Goal: Task Accomplishment & Management: Complete application form

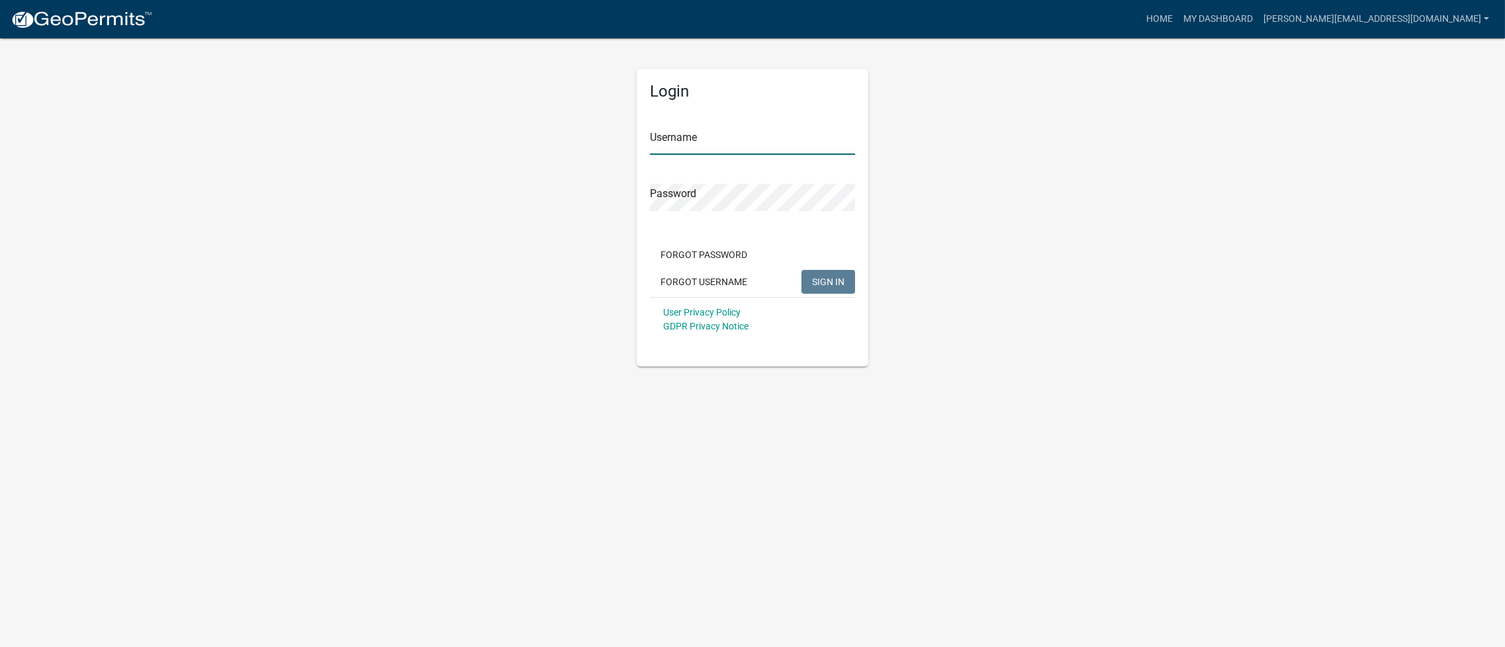
click at [711, 143] on input "Username" at bounding box center [752, 141] width 205 height 27
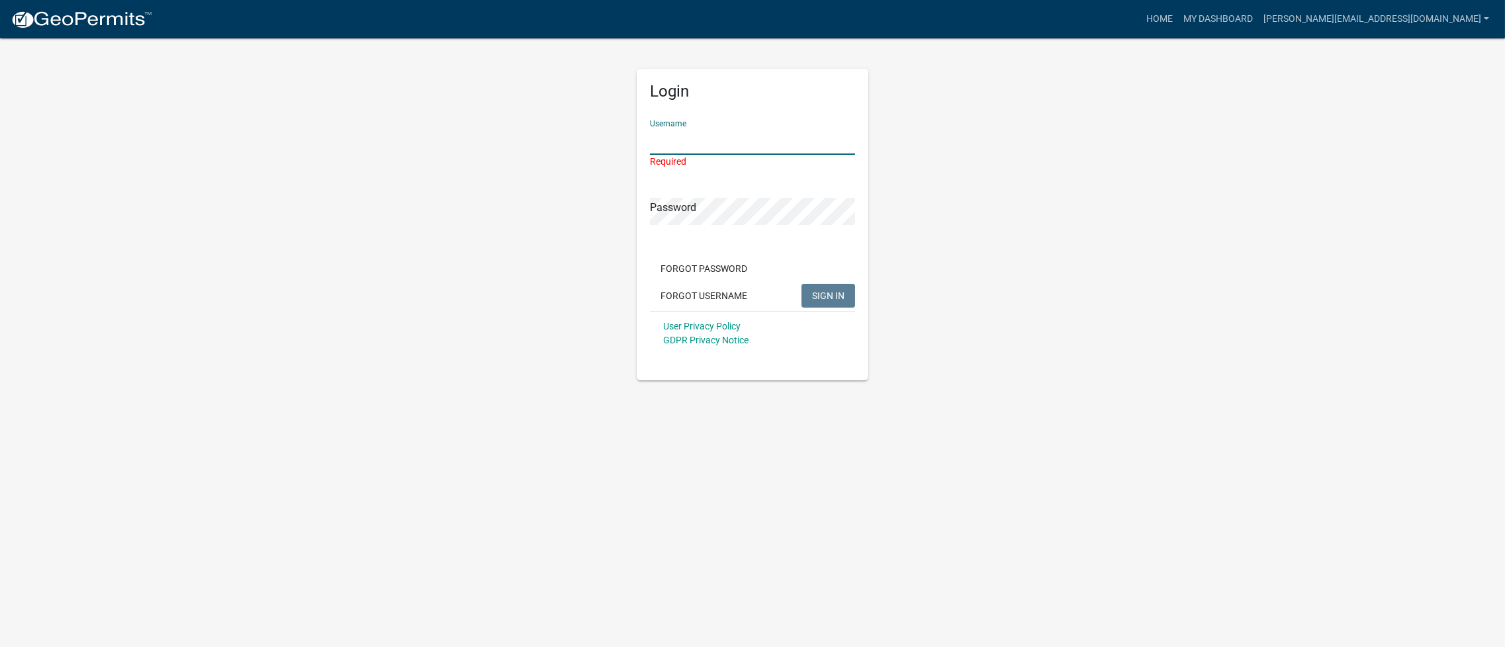
type input "[PERSON_NAME][EMAIL_ADDRESS][DOMAIN_NAME]"
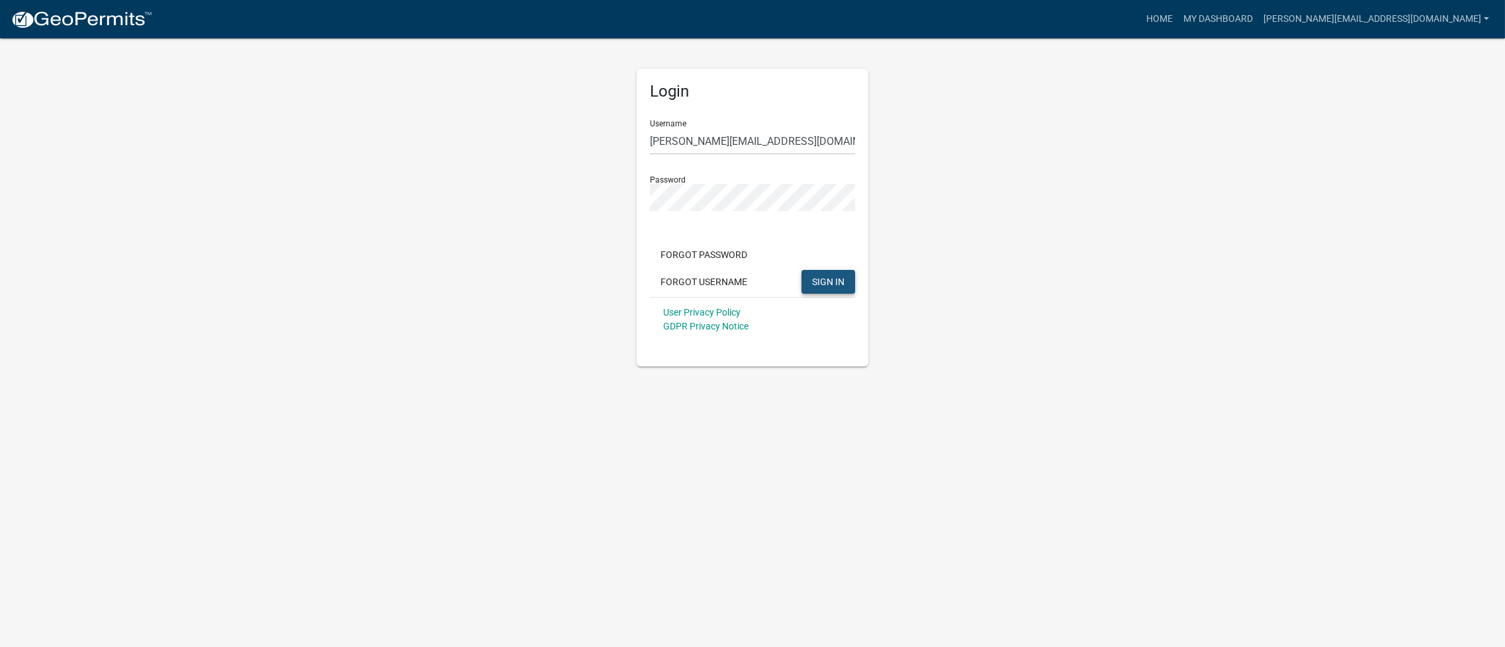
click at [824, 282] on span "SIGN IN" at bounding box center [828, 281] width 32 height 11
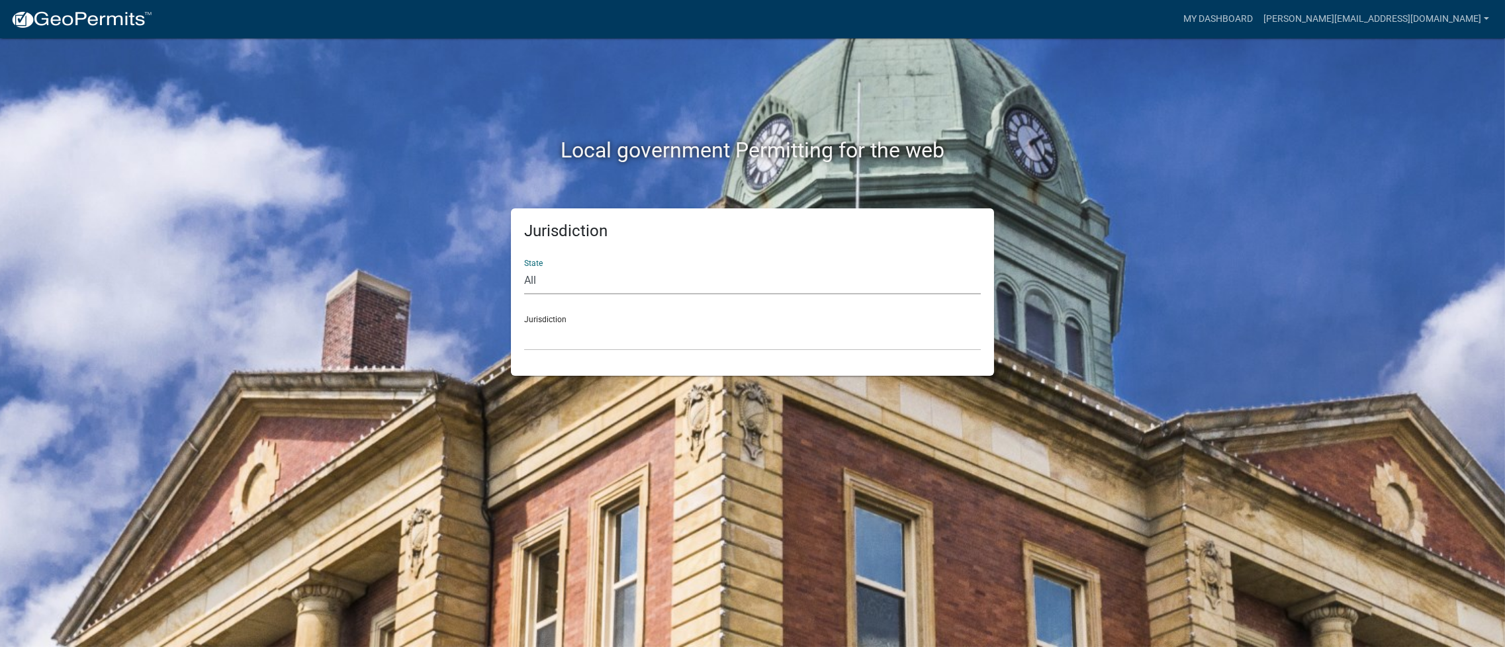
click at [598, 275] on select "All [US_STATE] [US_STATE] [US_STATE] [US_STATE] [US_STATE] [US_STATE] [US_STATE…" at bounding box center [752, 280] width 457 height 27
select select "[US_STATE]"
click at [524, 267] on select "All [US_STATE] [US_STATE] [US_STATE] [US_STATE] [US_STATE] [US_STATE] [US_STATE…" at bounding box center [752, 280] width 457 height 27
click at [583, 339] on select "[GEOGRAPHIC_DATA], [US_STATE] [GEOGRAPHIC_DATA], [US_STATE] [GEOGRAPHIC_DATA], …" at bounding box center [752, 337] width 457 height 27
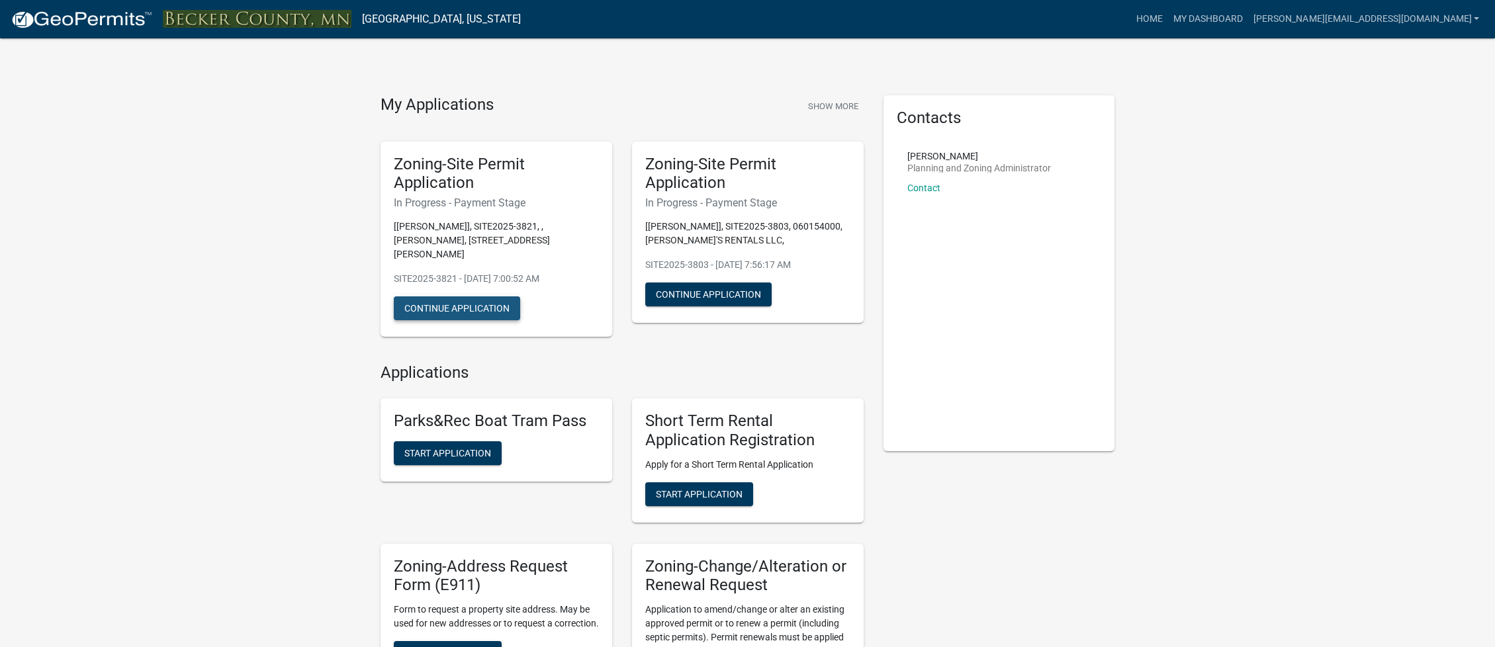
click at [474, 296] on button "Continue Application" at bounding box center [457, 308] width 126 height 24
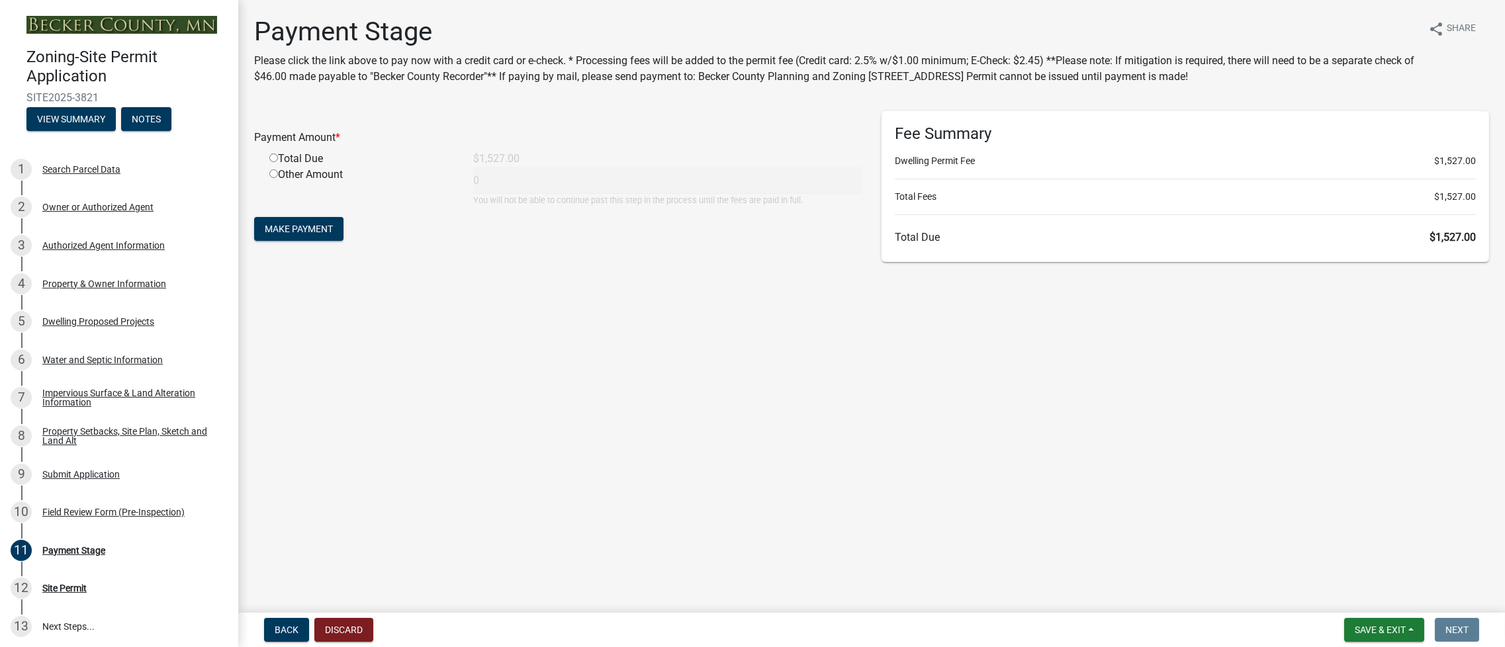
click at [275, 155] on input "radio" at bounding box center [273, 158] width 9 height 9
radio input "true"
type input "1527"
click at [307, 227] on span "Make Payment" at bounding box center [299, 229] width 68 height 11
